Goal: Find specific page/section: Find specific page/section

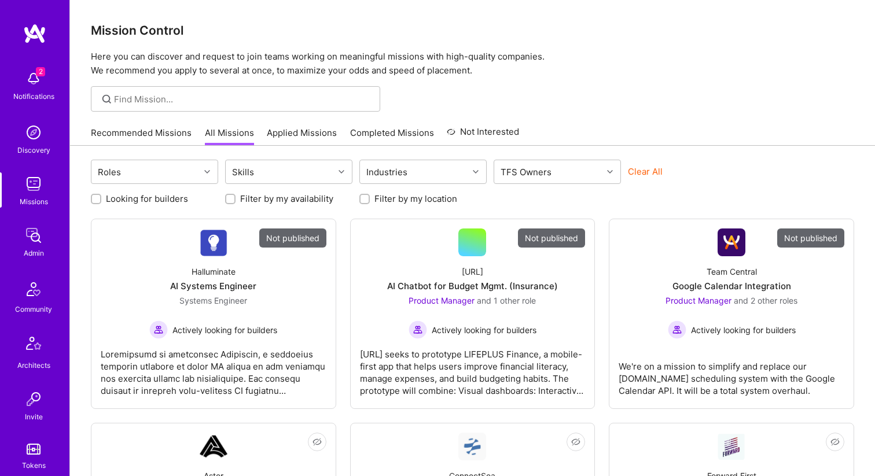
click at [42, 135] on img at bounding box center [33, 132] width 23 height 23
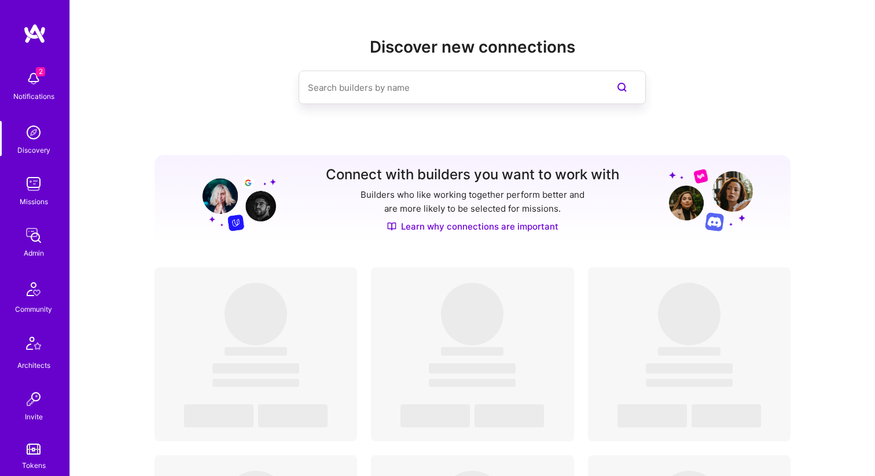
click at [30, 194] on img at bounding box center [33, 184] width 23 height 23
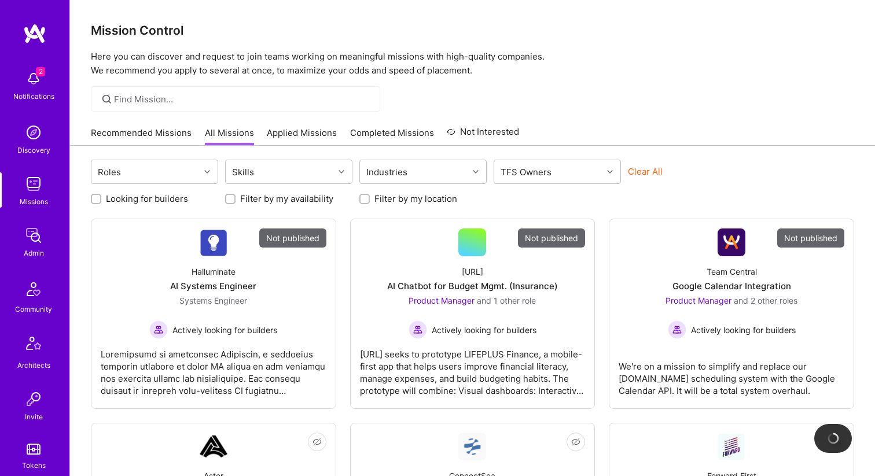
click at [185, 87] on div at bounding box center [235, 98] width 289 height 25
click at [166, 97] on input at bounding box center [243, 99] width 258 height 12
click at [148, 102] on input at bounding box center [243, 99] width 258 height 12
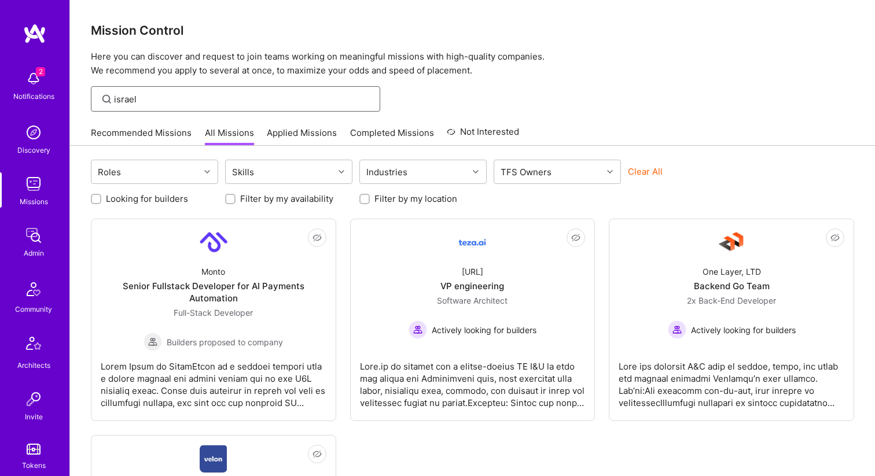
type input "israel"
click at [279, 172] on div "Skills" at bounding box center [280, 171] width 108 height 23
type input "node"
click at [234, 204] on input "checkbox" at bounding box center [238, 203] width 8 height 8
checkbox input "false"
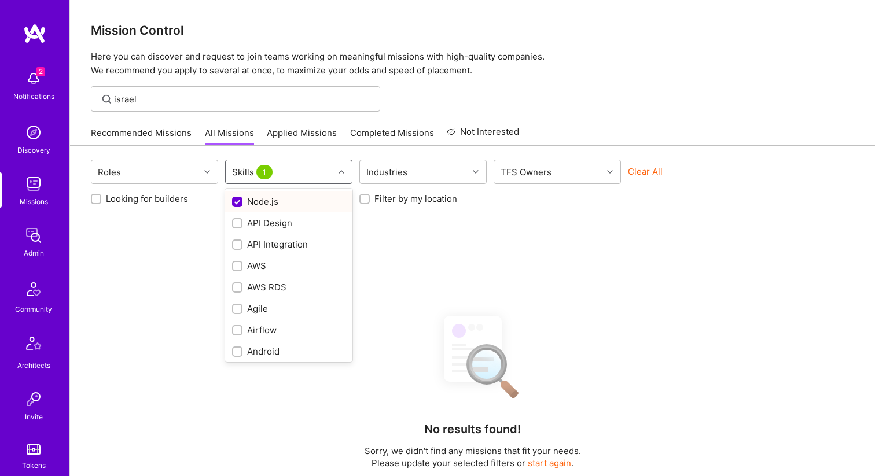
click at [237, 199] on input "checkbox" at bounding box center [238, 202] width 10 height 10
checkbox input "false"
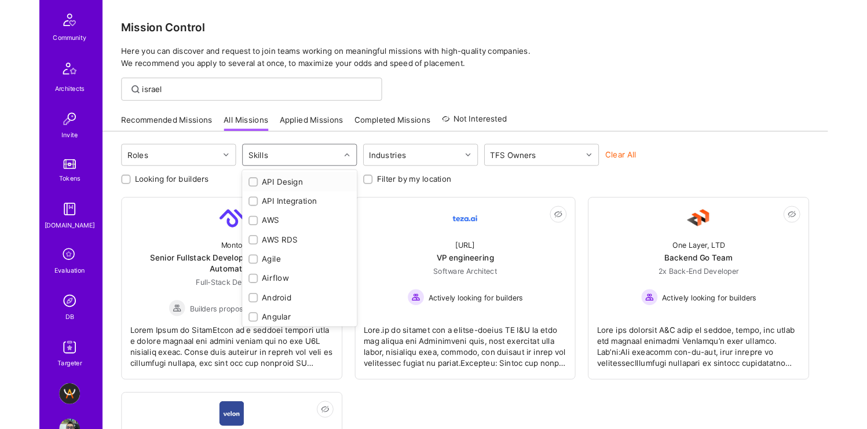
scroll to position [302, 0]
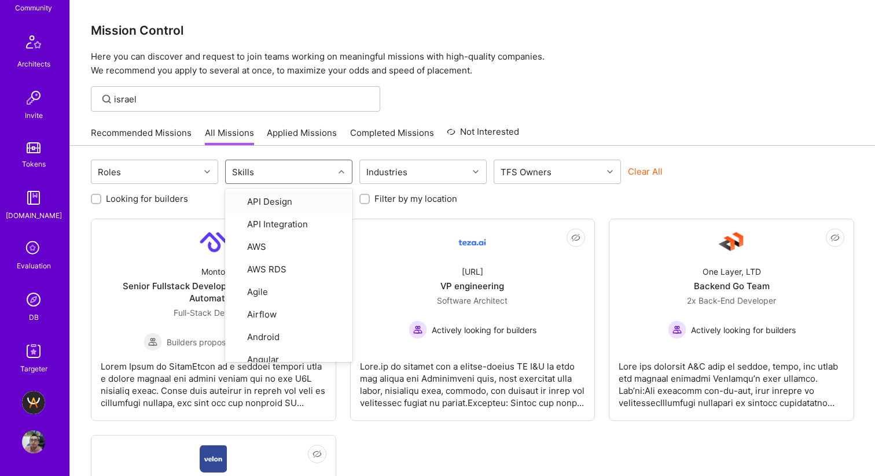
click at [34, 439] on img at bounding box center [33, 442] width 23 height 23
